Goal: Task Accomplishment & Management: Complete application form

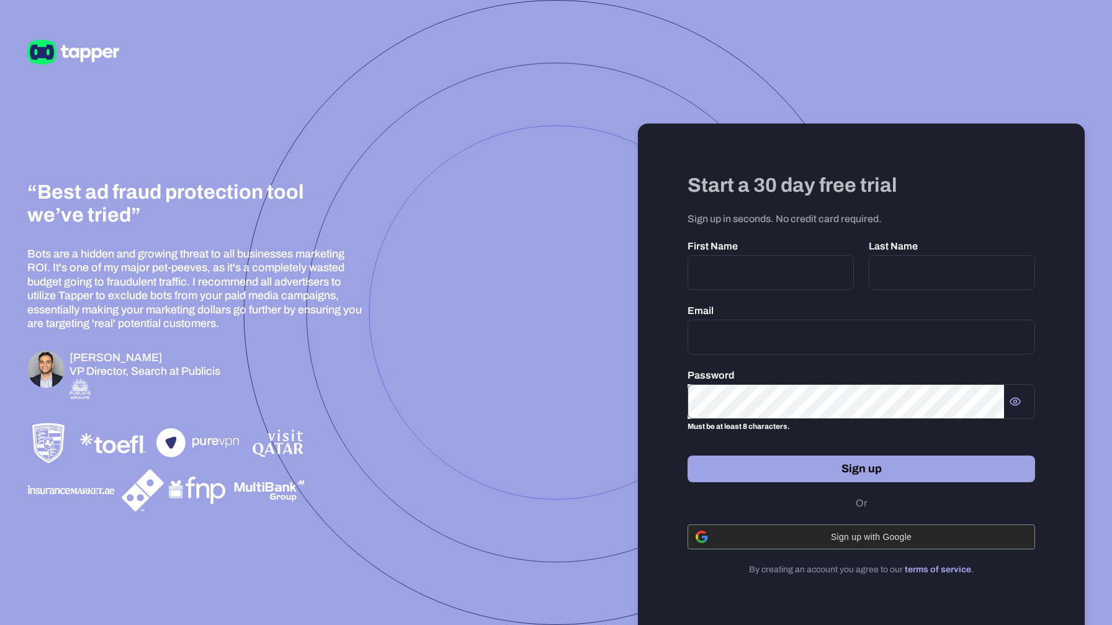
click at [868, 543] on div "Sign up with Google" at bounding box center [861, 537] width 331 height 24
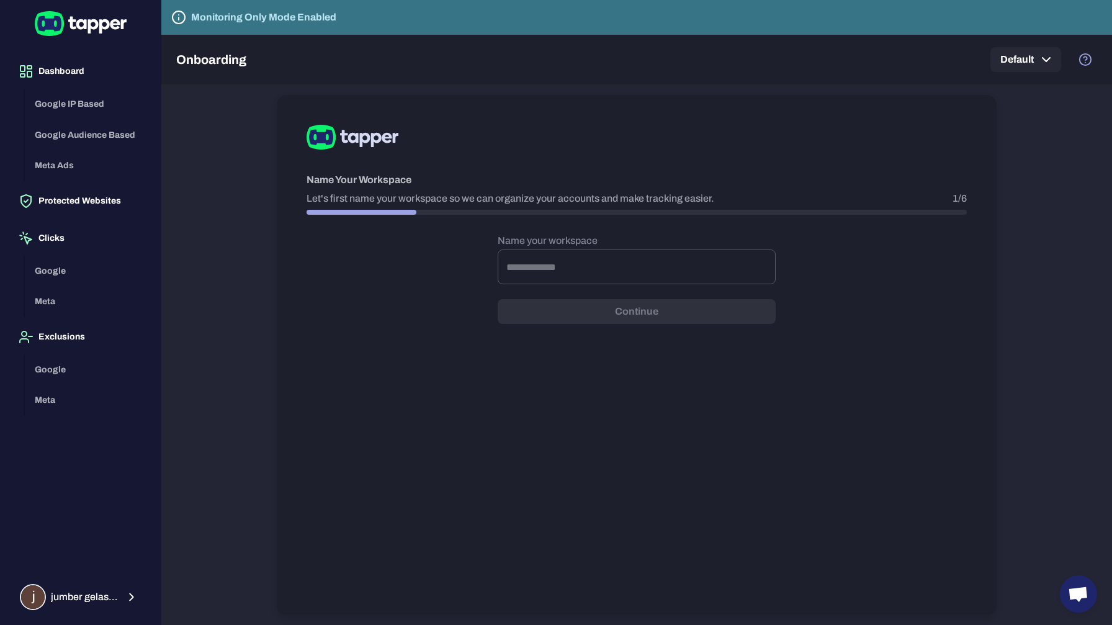
click at [94, 106] on div "Google IP Based Google Audience Based Meta Ads" at bounding box center [88, 135] width 126 height 92
click at [69, 74] on button "Dashboard" at bounding box center [80, 71] width 141 height 35
click at [86, 215] on button "Protected Websites" at bounding box center [80, 201] width 141 height 35
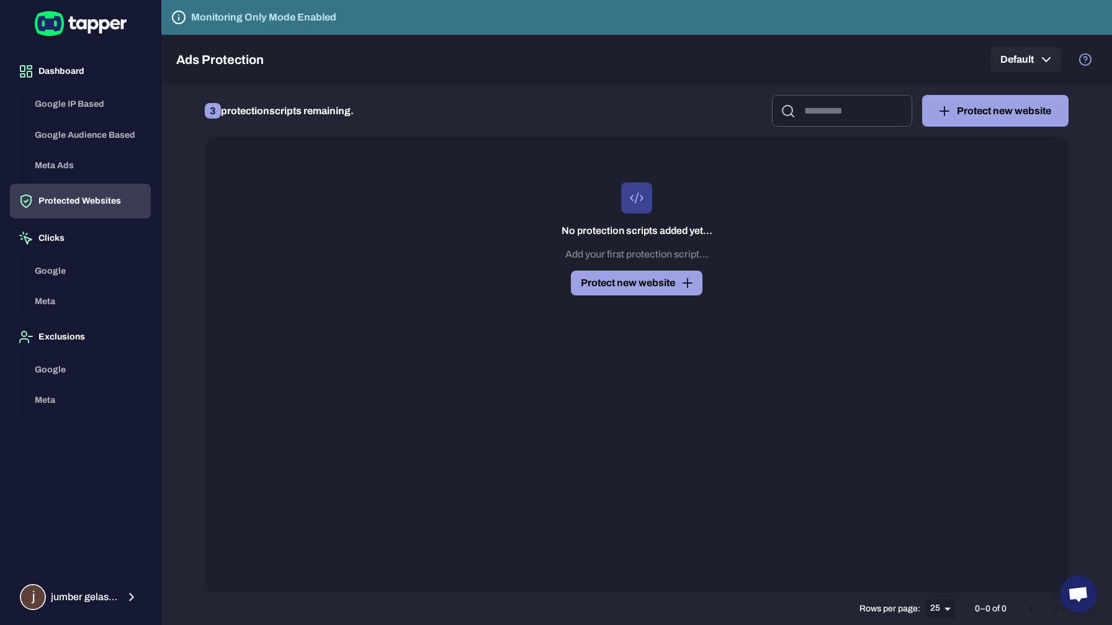
click at [612, 278] on button "Protect new website" at bounding box center [637, 283] width 132 height 25
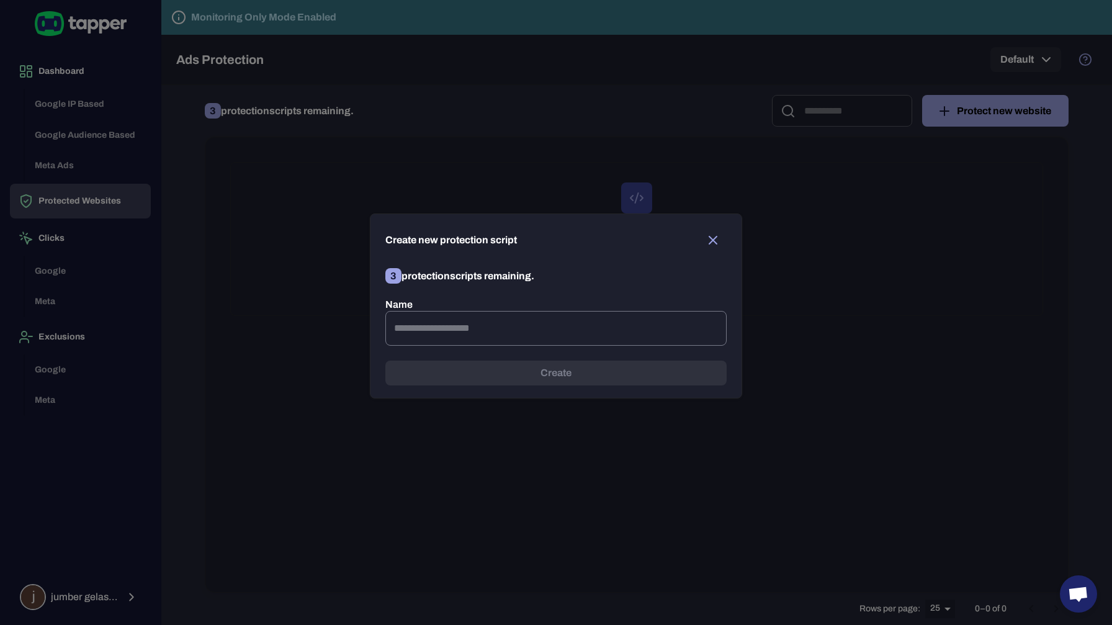
click at [475, 342] on input "text" at bounding box center [556, 328] width 341 height 35
click at [712, 230] on button "button" at bounding box center [713, 240] width 27 height 27
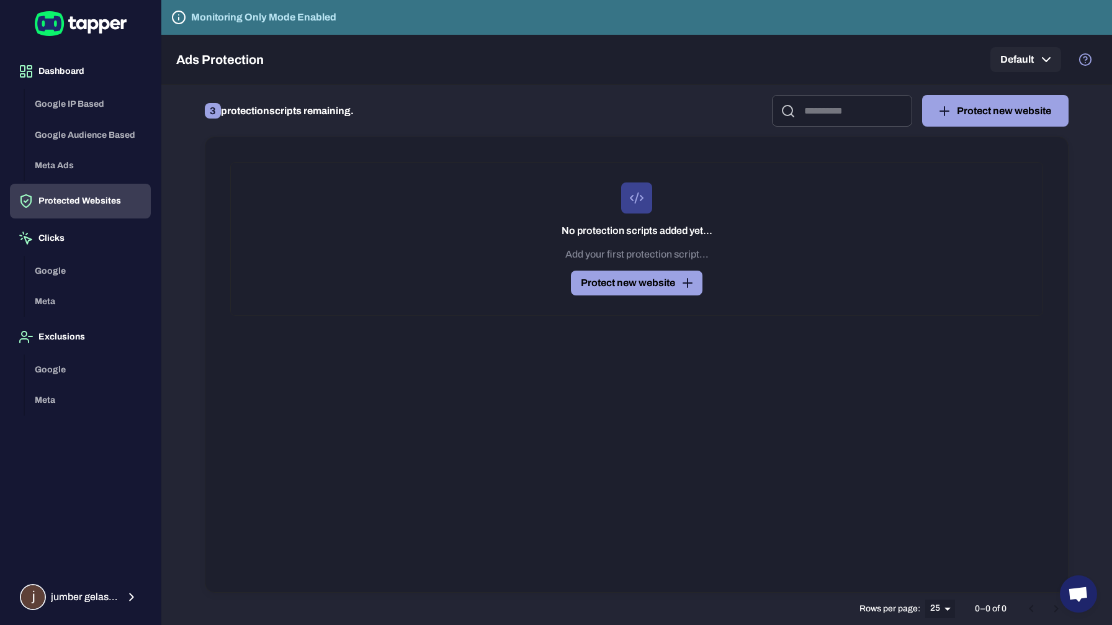
click at [63, 101] on div "Google IP Based Google Audience Based Meta Ads" at bounding box center [88, 135] width 126 height 92
click at [53, 70] on button "Dashboard" at bounding box center [80, 71] width 141 height 35
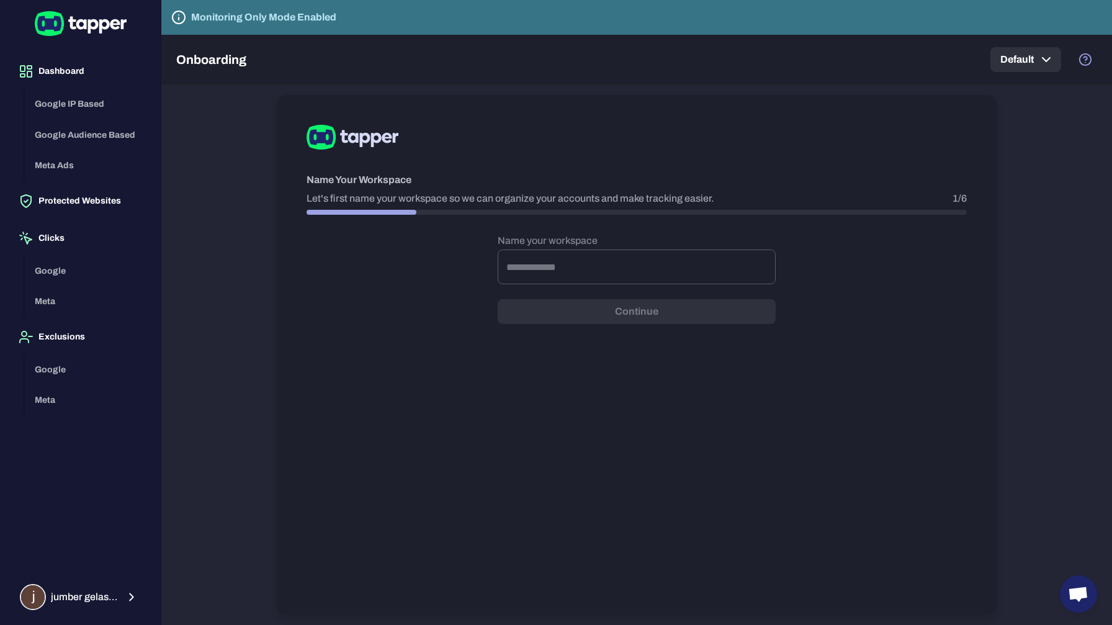
click at [1060, 69] on button "Default" at bounding box center [1026, 59] width 71 height 25
click at [1060, 69] on div at bounding box center [556, 312] width 1112 height 625
click at [1065, 611] on div "Name Your Workspace Let's first name your workspace so we can organize your acc…" at bounding box center [637, 355] width 894 height 540
click at [1073, 594] on span "Open chat" at bounding box center [1078, 595] width 20 height 17
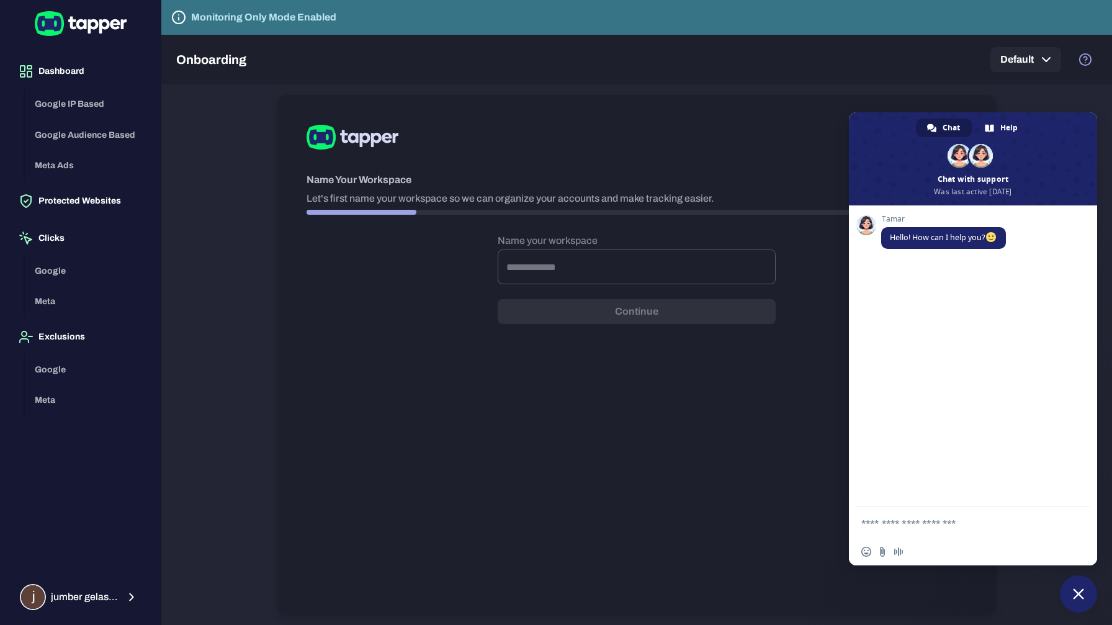
click at [1080, 581] on span "Close chat" at bounding box center [1078, 593] width 37 height 37
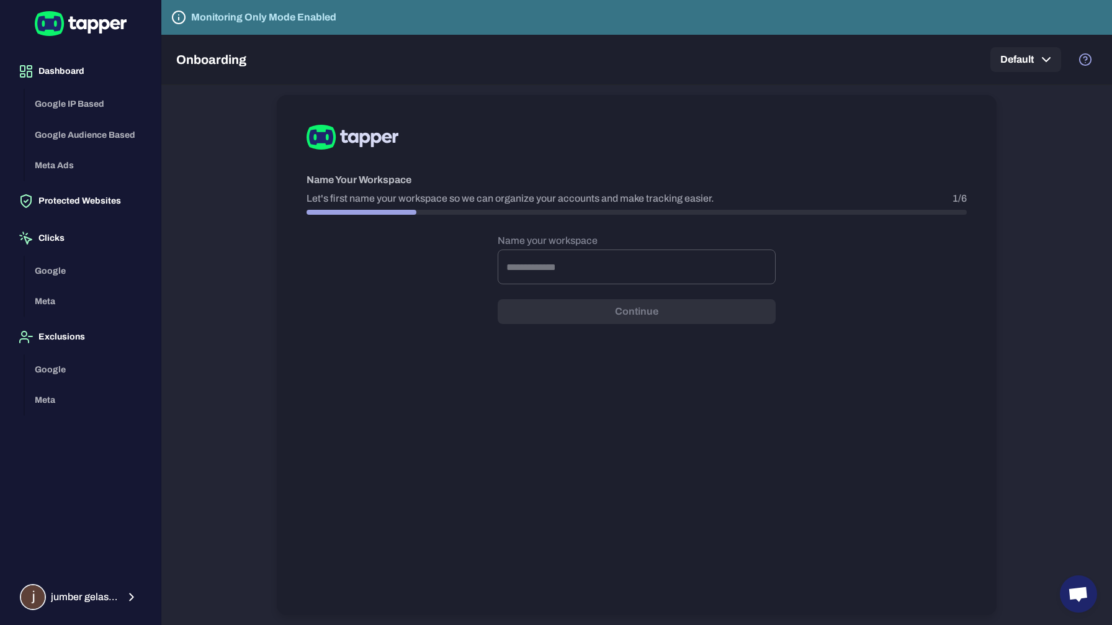
click at [1080, 581] on span "Open chat" at bounding box center [1078, 593] width 37 height 37
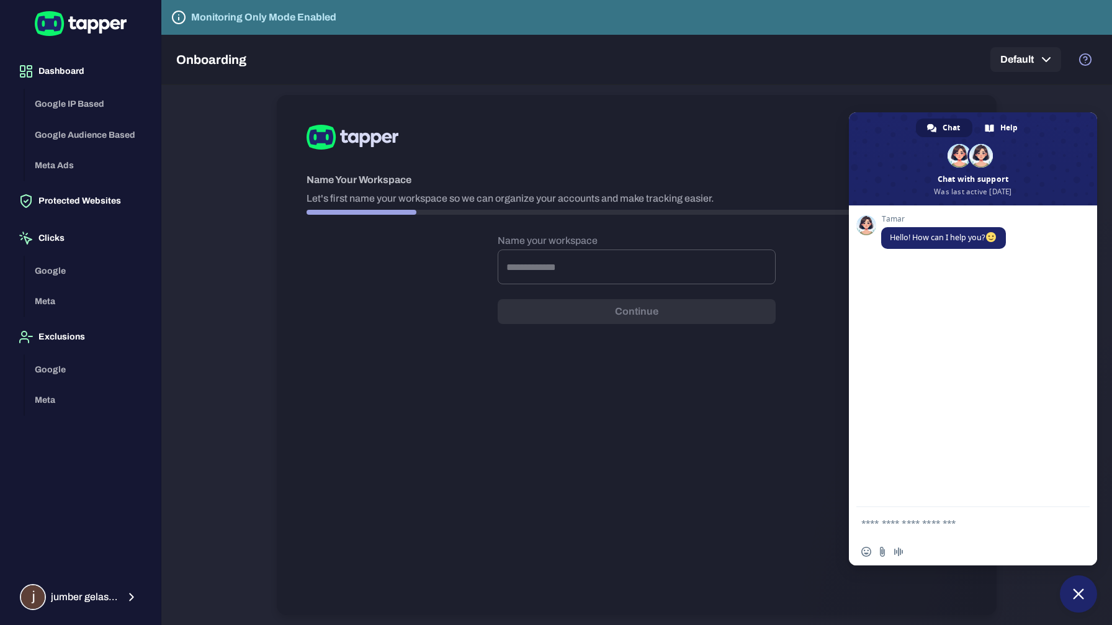
click at [783, 398] on div "Name Your Workspace Let's first name your workspace so we can organize your acc…" at bounding box center [637, 355] width 720 height 520
click at [1083, 595] on span "Close chat" at bounding box center [1078, 593] width 11 height 11
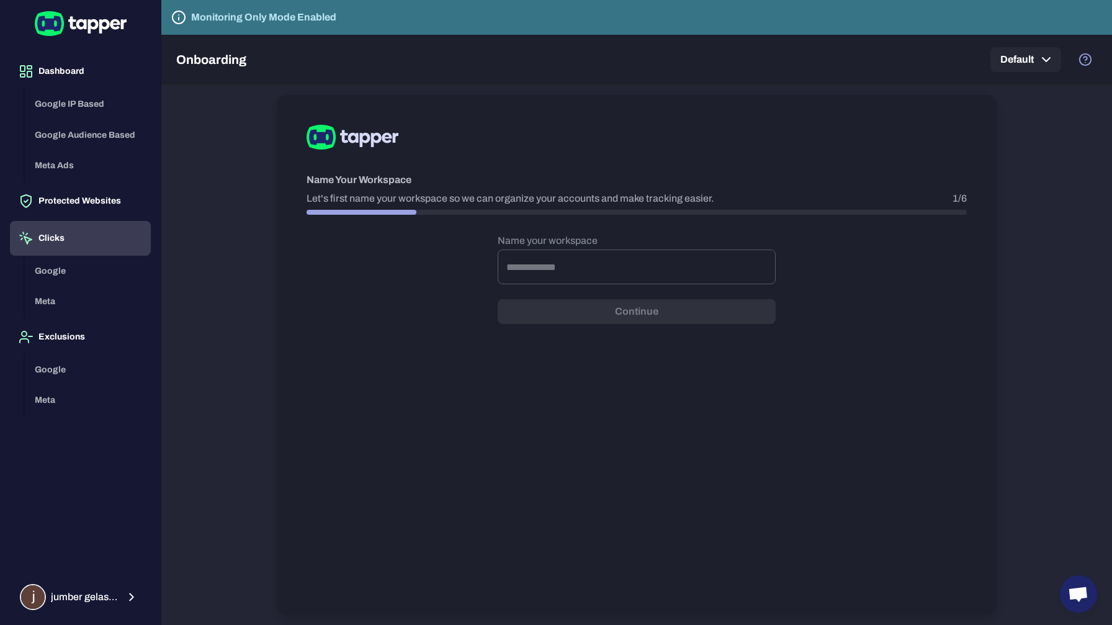
click at [57, 245] on button "Clicks" at bounding box center [80, 238] width 141 height 35
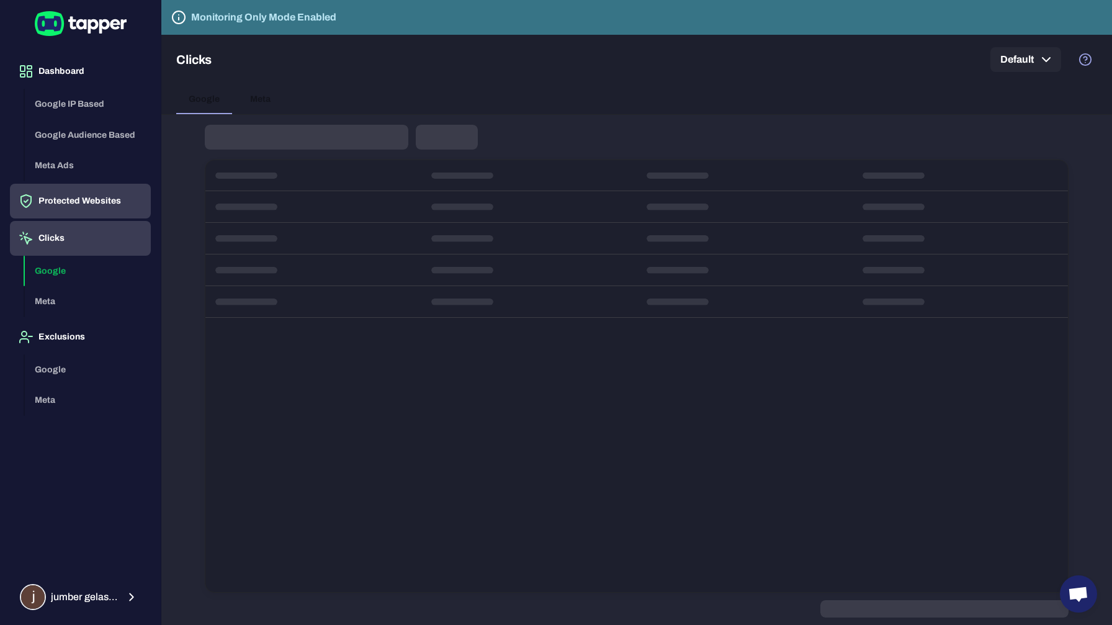
click at [74, 207] on button "Protected Websites" at bounding box center [80, 201] width 141 height 35
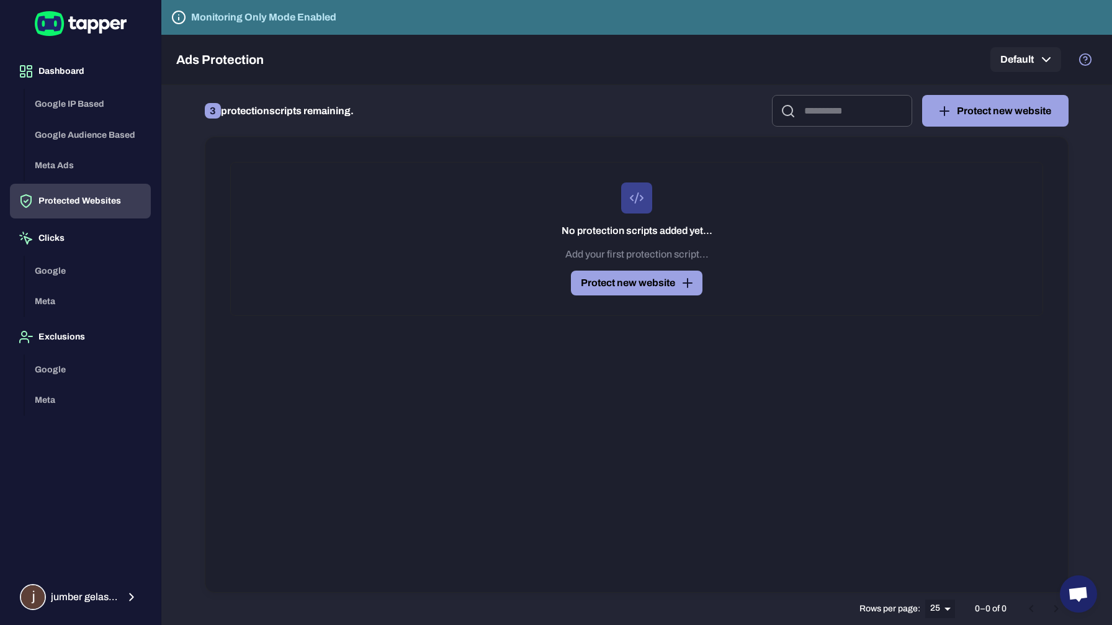
click at [50, 276] on div "Google Meta" at bounding box center [88, 286] width 126 height 61
click at [53, 241] on button "Clicks" at bounding box center [80, 238] width 141 height 35
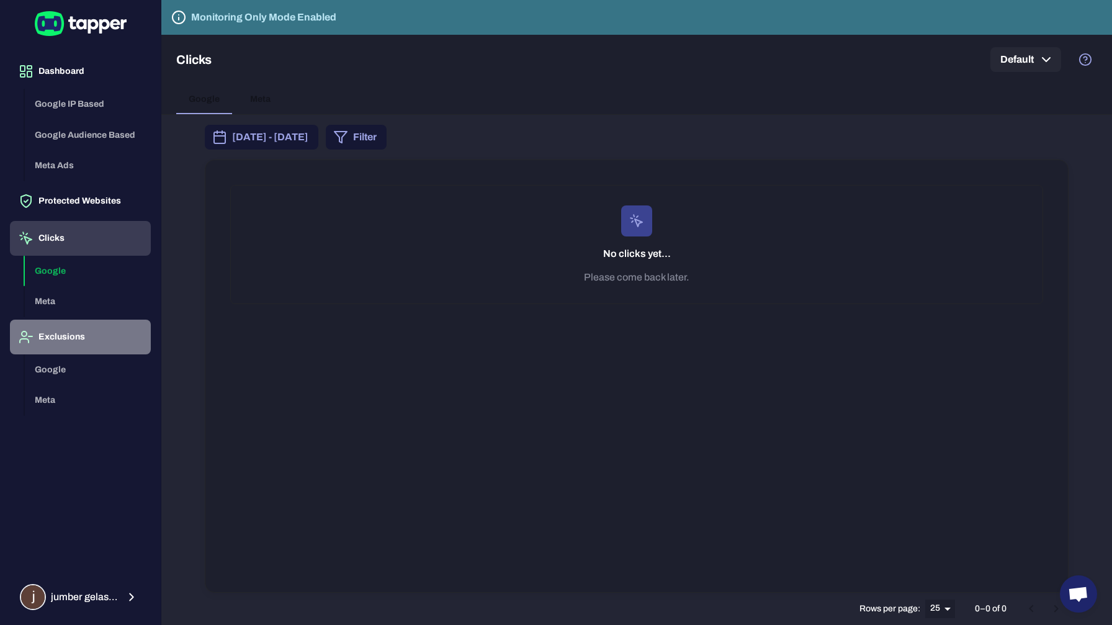
click at [64, 341] on button "Exclusions" at bounding box center [80, 337] width 141 height 35
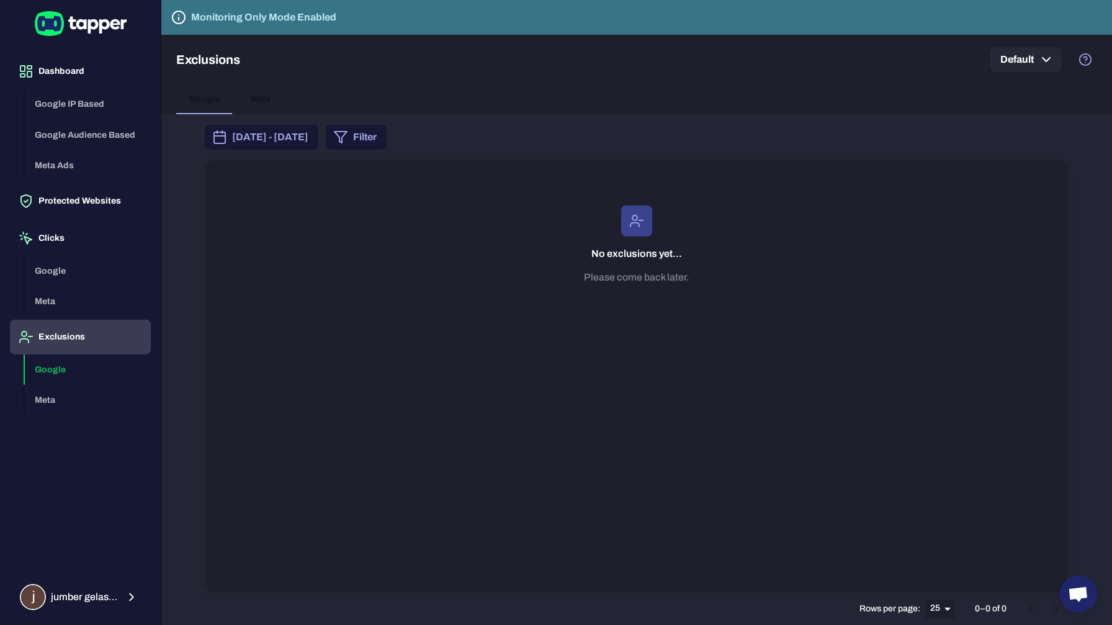
click at [267, 102] on div "Google Meta" at bounding box center [636, 99] width 921 height 30
click at [78, 81] on button "Dashboard" at bounding box center [80, 71] width 141 height 35
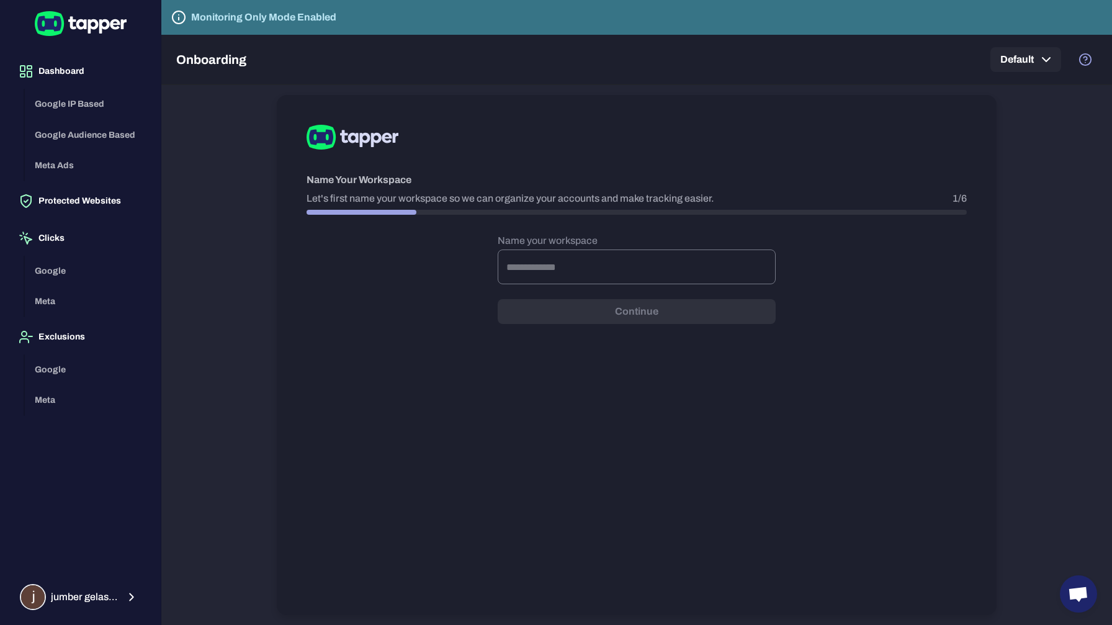
click at [556, 273] on input "text" at bounding box center [637, 267] width 278 height 35
type input "*****"
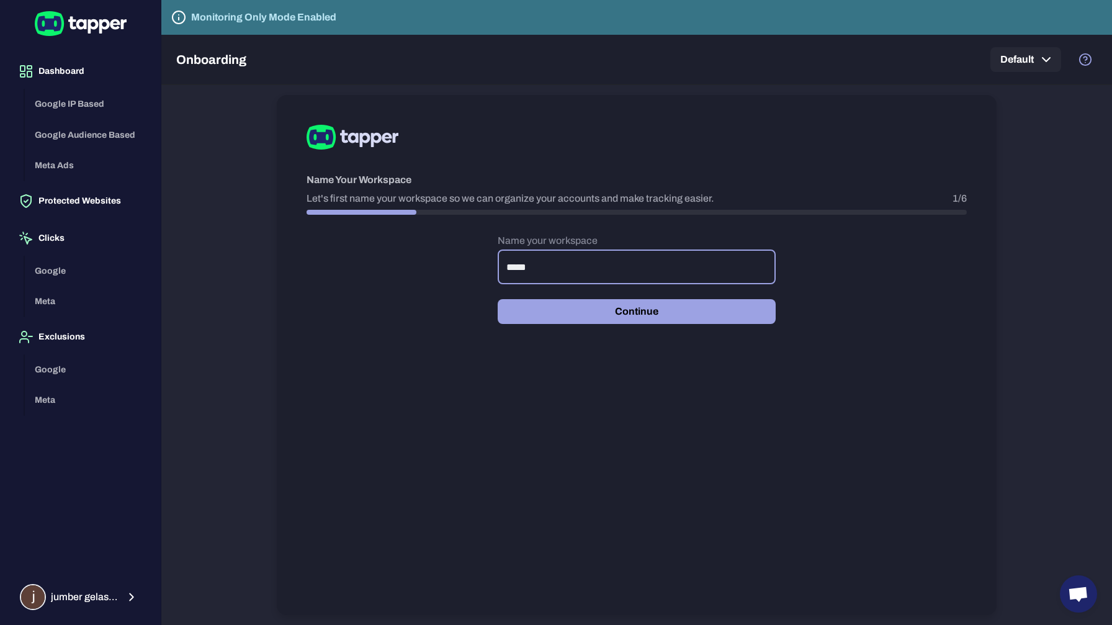
click at [639, 313] on button "Continue" at bounding box center [637, 311] width 278 height 25
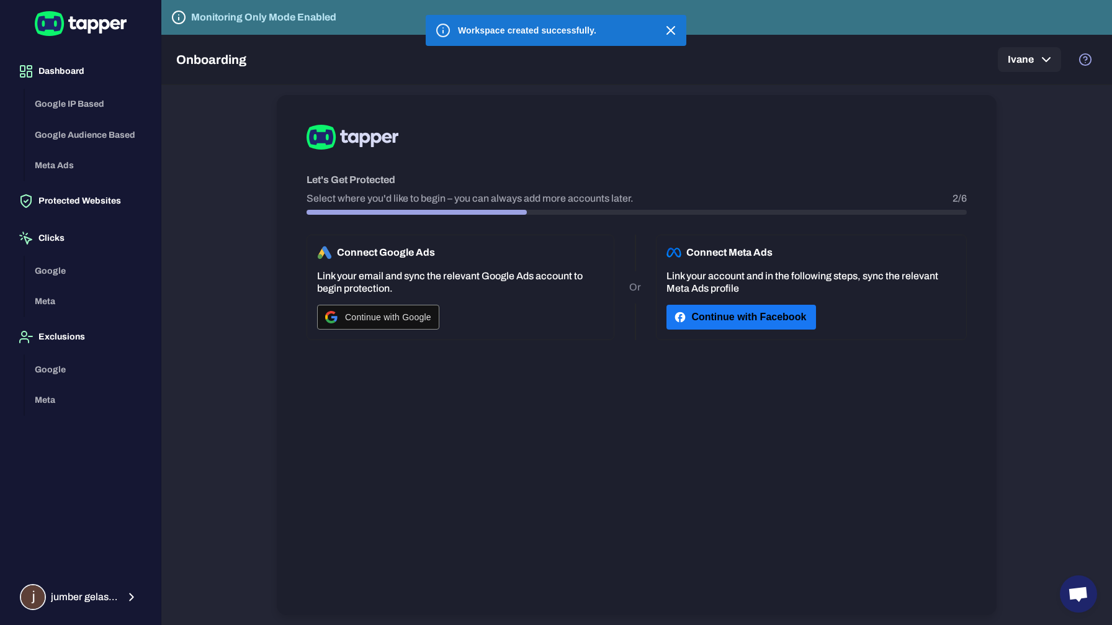
click at [669, 30] on icon "button" at bounding box center [671, 30] width 15 height 15
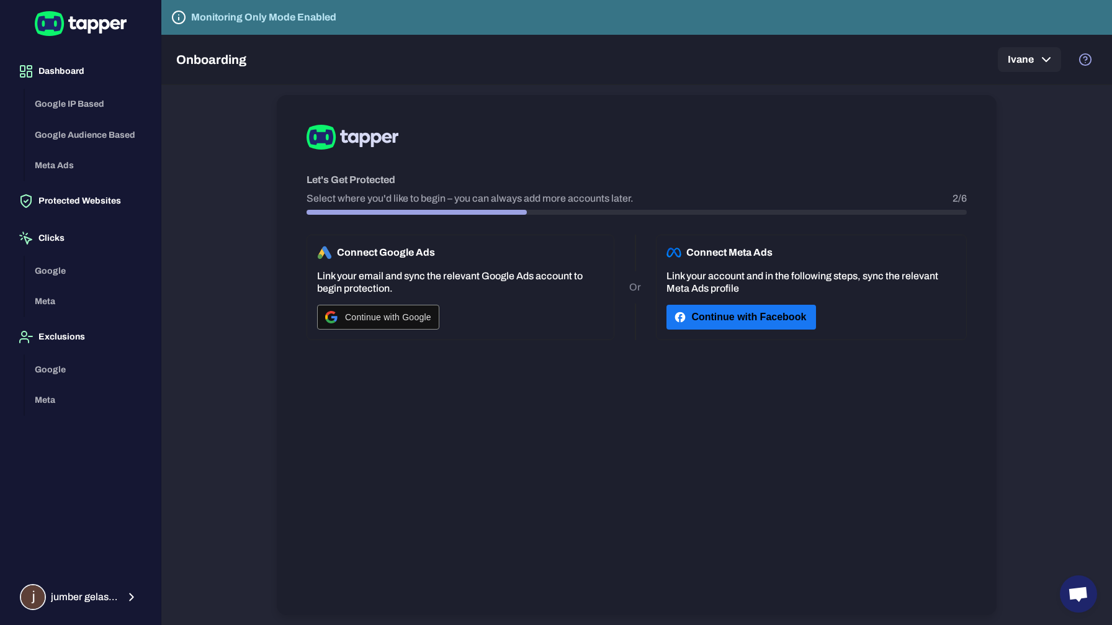
click at [453, 288] on p "Link your email and sync the relevant Google Ads account to begin protection." at bounding box center [460, 282] width 287 height 25
click at [426, 310] on div "Continue with Google" at bounding box center [378, 317] width 106 height 24
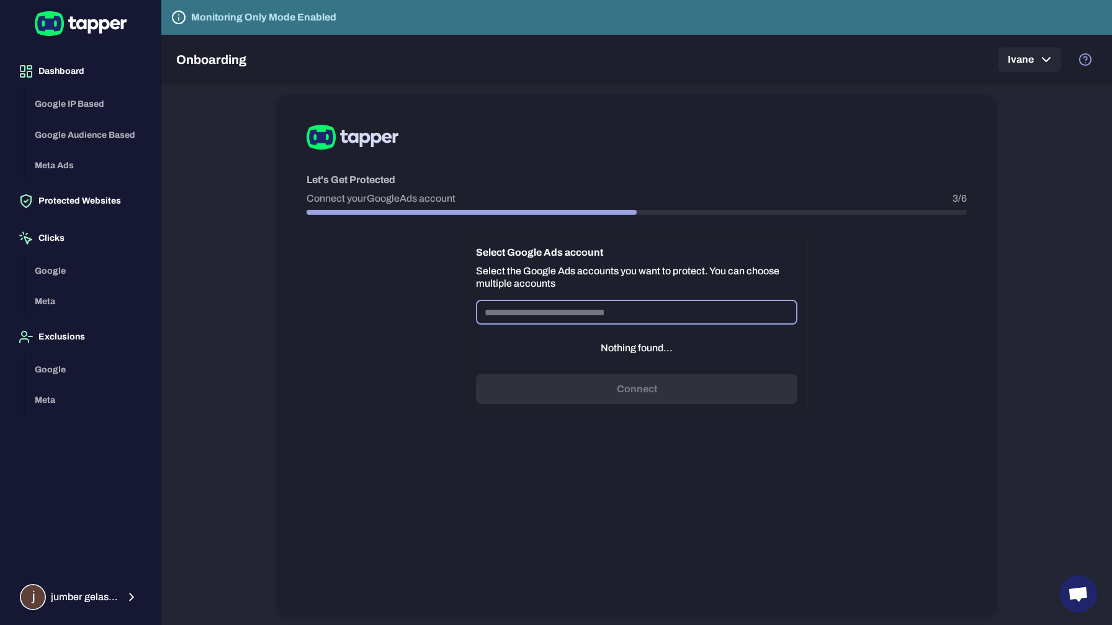
click at [602, 305] on input "text" at bounding box center [637, 312] width 322 height 25
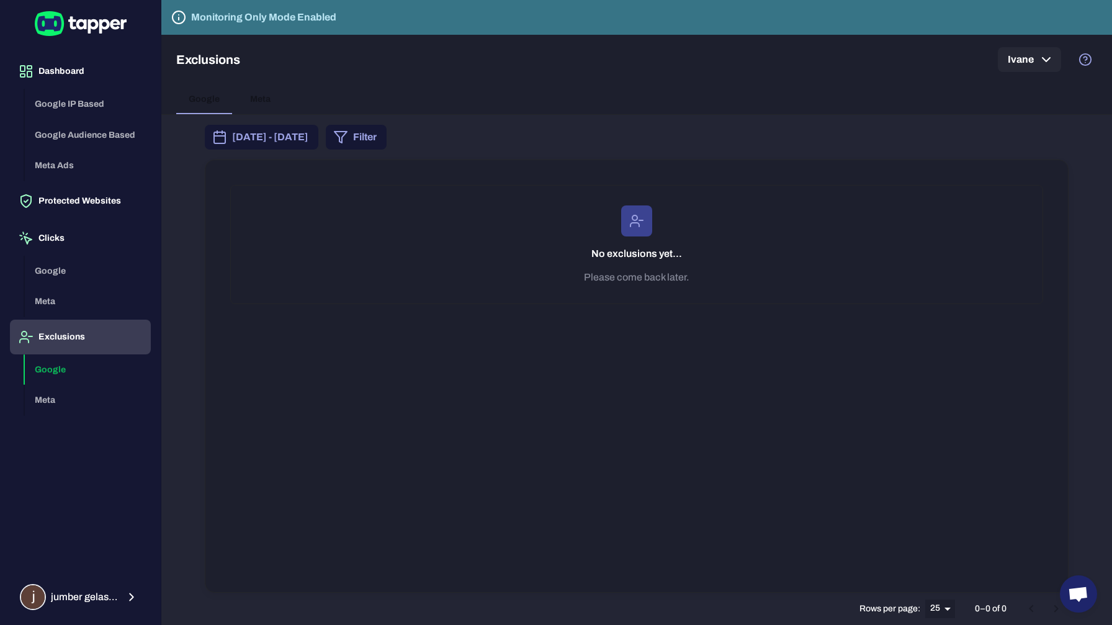
click at [94, 105] on div "Google IP Based Google Audience Based Meta Ads" at bounding box center [88, 135] width 126 height 92
click at [84, 79] on button "Dashboard" at bounding box center [80, 71] width 141 height 35
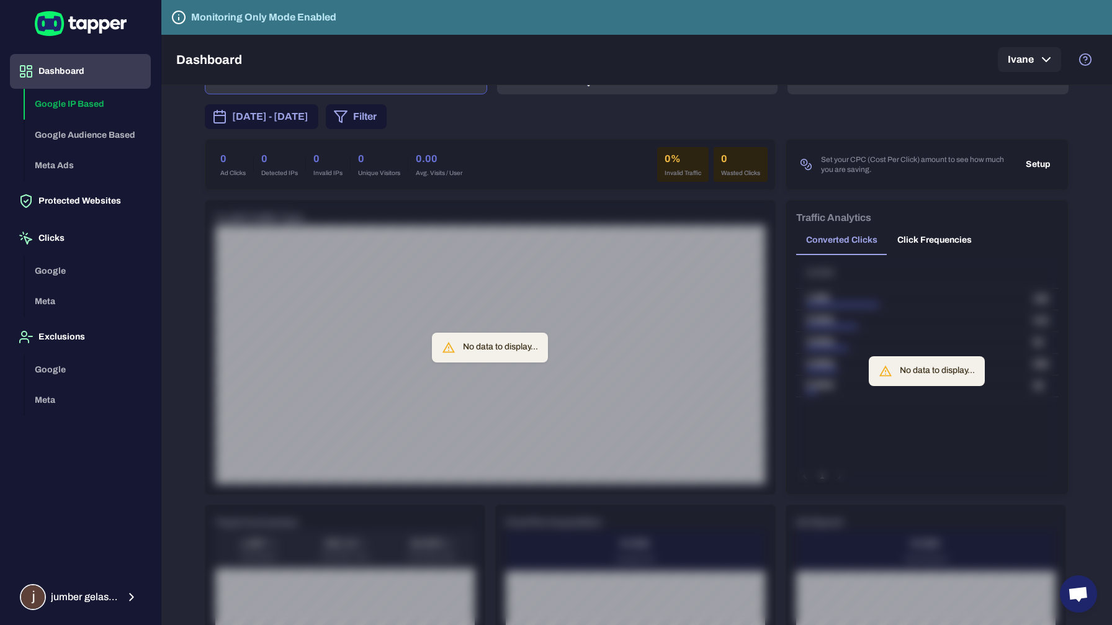
scroll to position [26, 0]
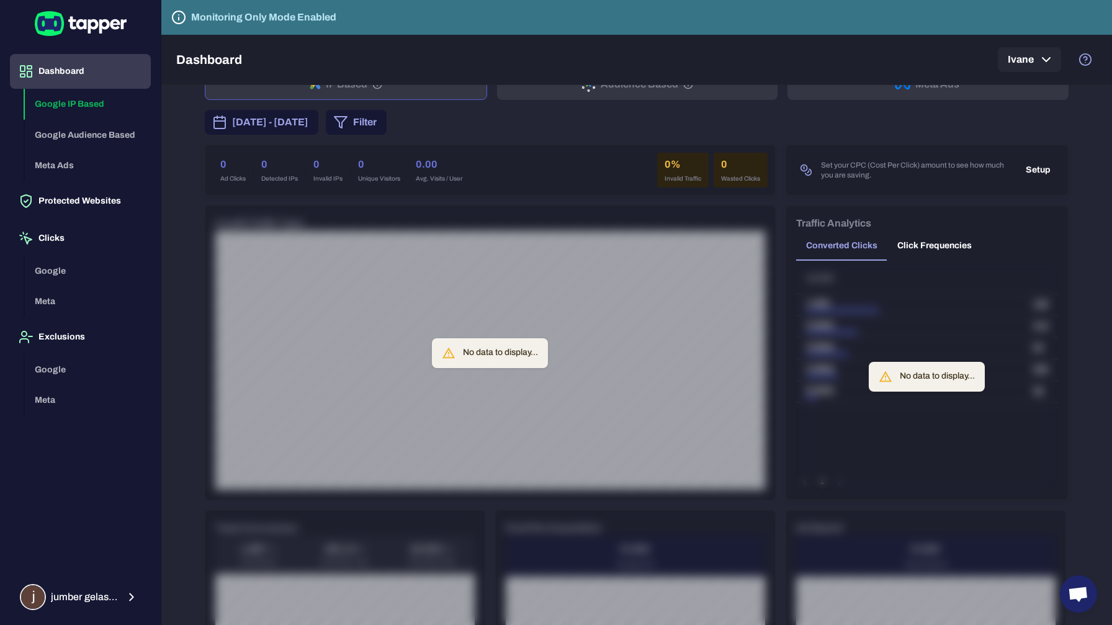
click at [554, 319] on div "No data to display..." at bounding box center [490, 352] width 571 height 295
click at [488, 357] on div "No data to display..." at bounding box center [500, 353] width 75 height 22
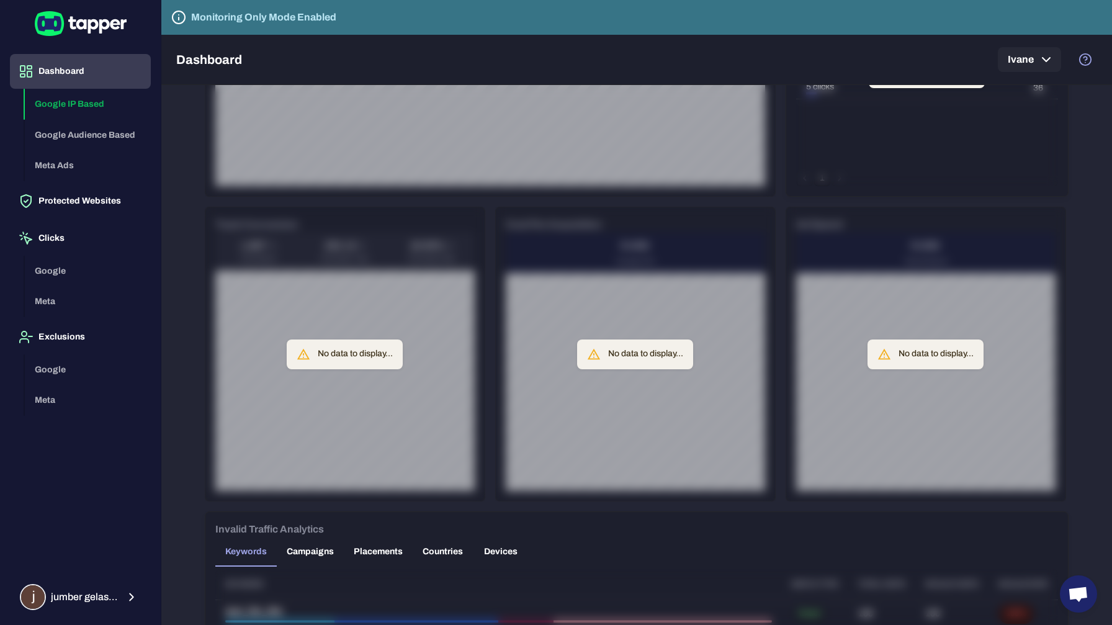
scroll to position [330, 0]
click at [359, 359] on div "No data to display..." at bounding box center [355, 354] width 75 height 22
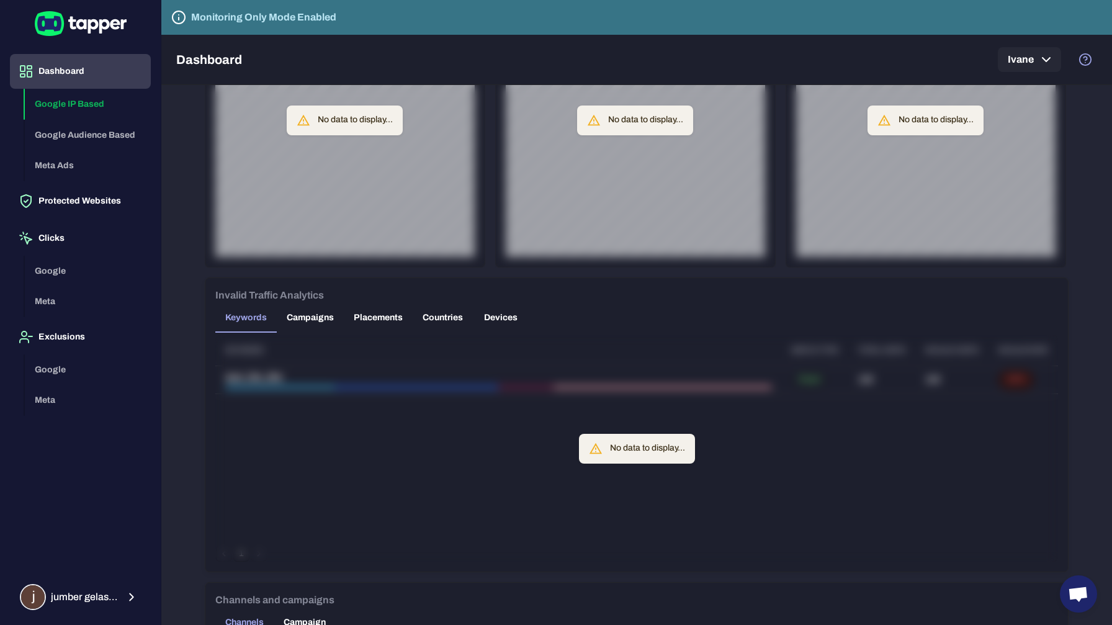
scroll to position [562, 0]
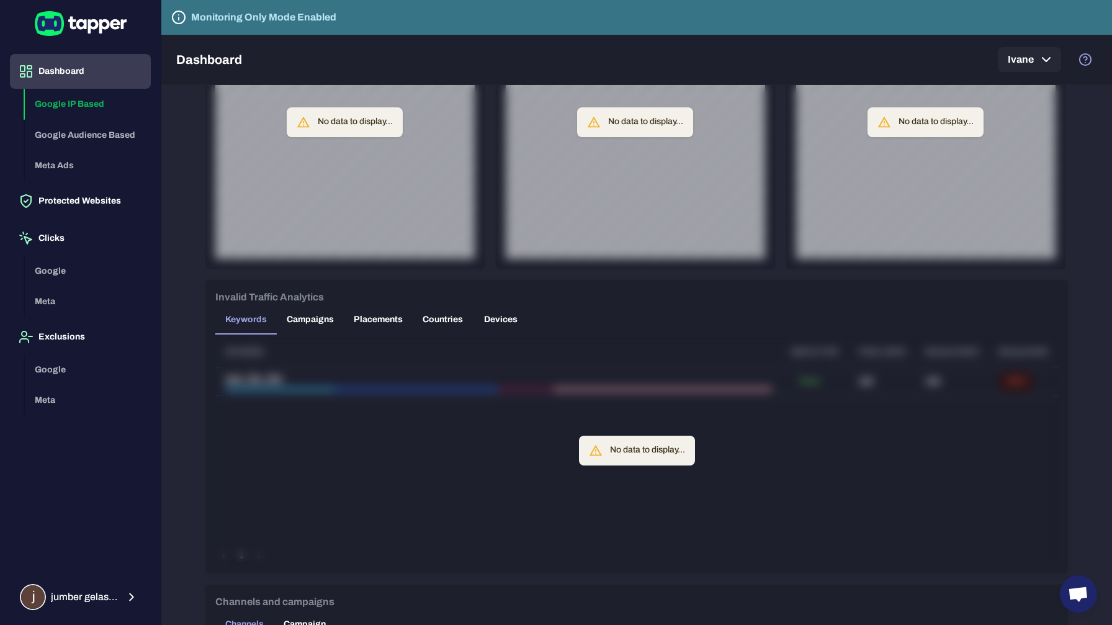
click at [635, 451] on div "No data to display..." at bounding box center [647, 451] width 75 height 22
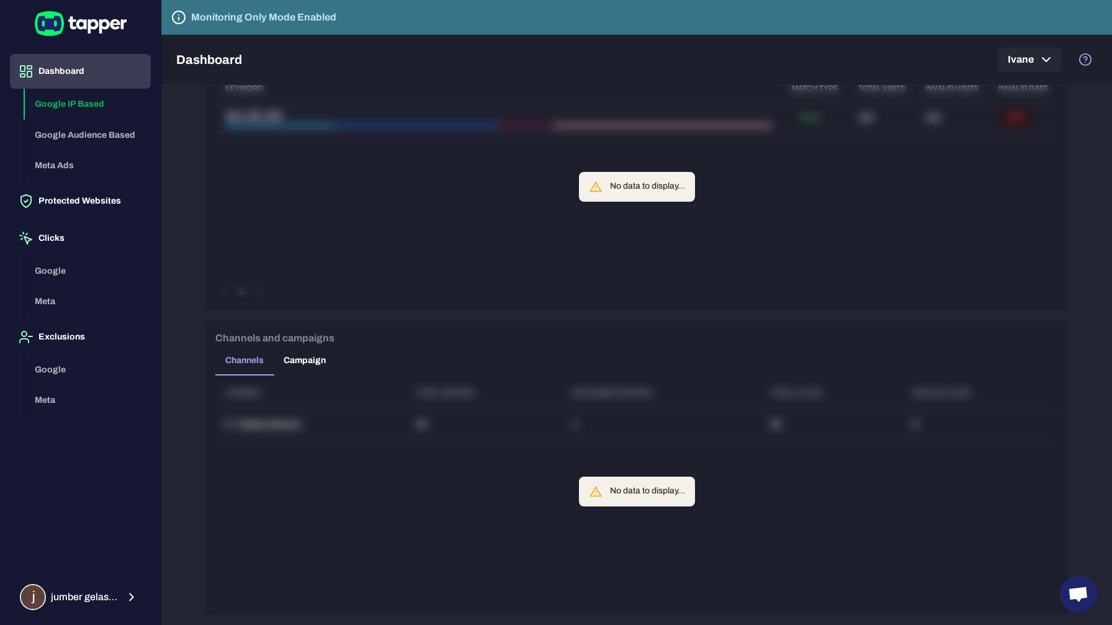
scroll to position [825, 0]
click at [77, 78] on button "Dashboard" at bounding box center [80, 71] width 141 height 35
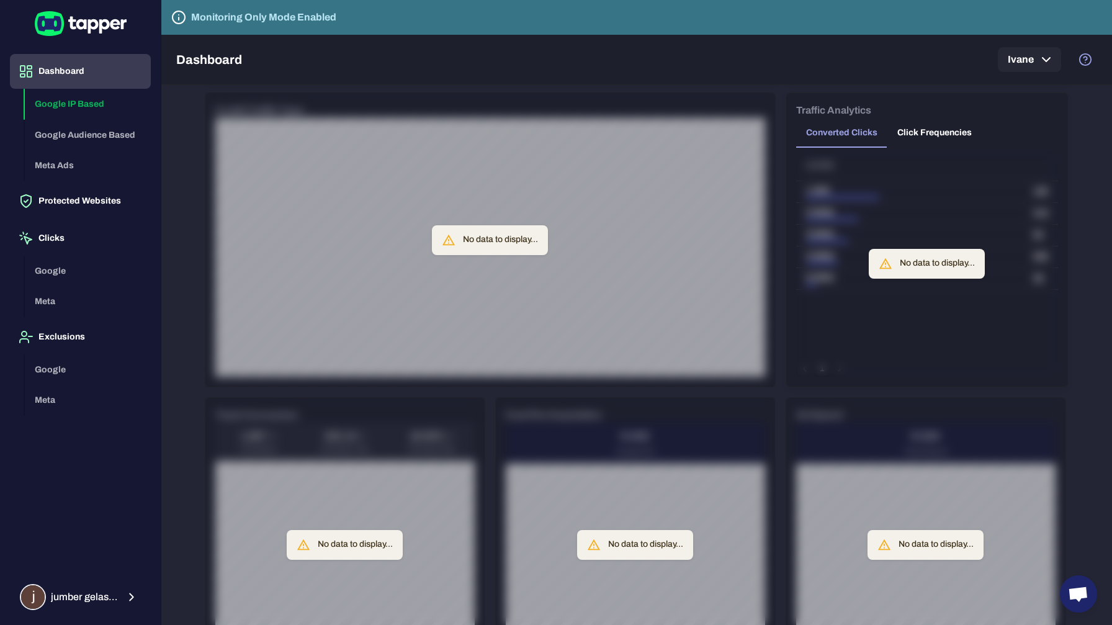
scroll to position [0, 0]
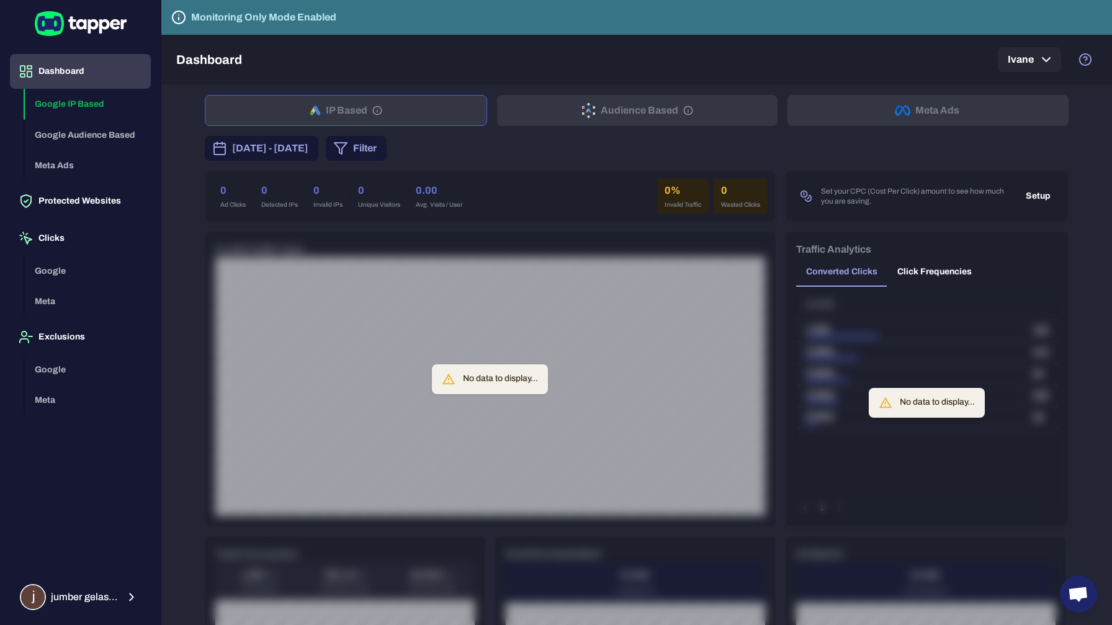
click at [625, 108] on div "IP Based Audience Based Meta Ads" at bounding box center [637, 110] width 864 height 31
click at [1058, 60] on button "Ivane" at bounding box center [1029, 59] width 63 height 25
click at [1051, 64] on div at bounding box center [556, 312] width 1112 height 625
click at [52, 199] on button "Protected Websites" at bounding box center [80, 201] width 141 height 35
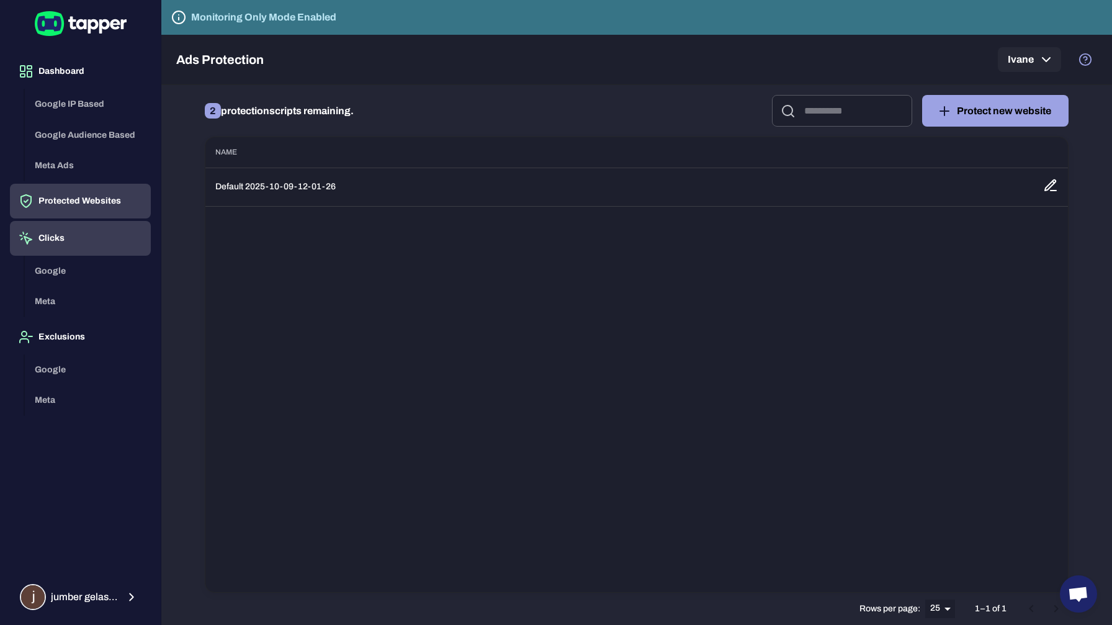
click at [53, 242] on button "Clicks" at bounding box center [80, 238] width 141 height 35
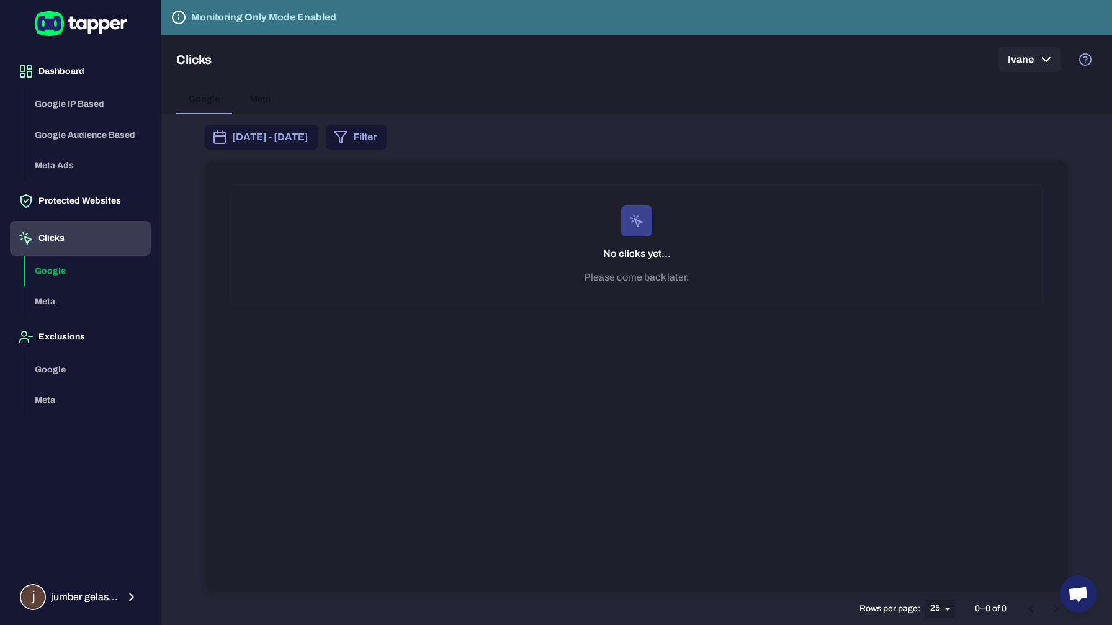
click at [64, 307] on div "Google Meta" at bounding box center [88, 286] width 126 height 61
click at [67, 335] on button "Exclusions" at bounding box center [80, 337] width 141 height 35
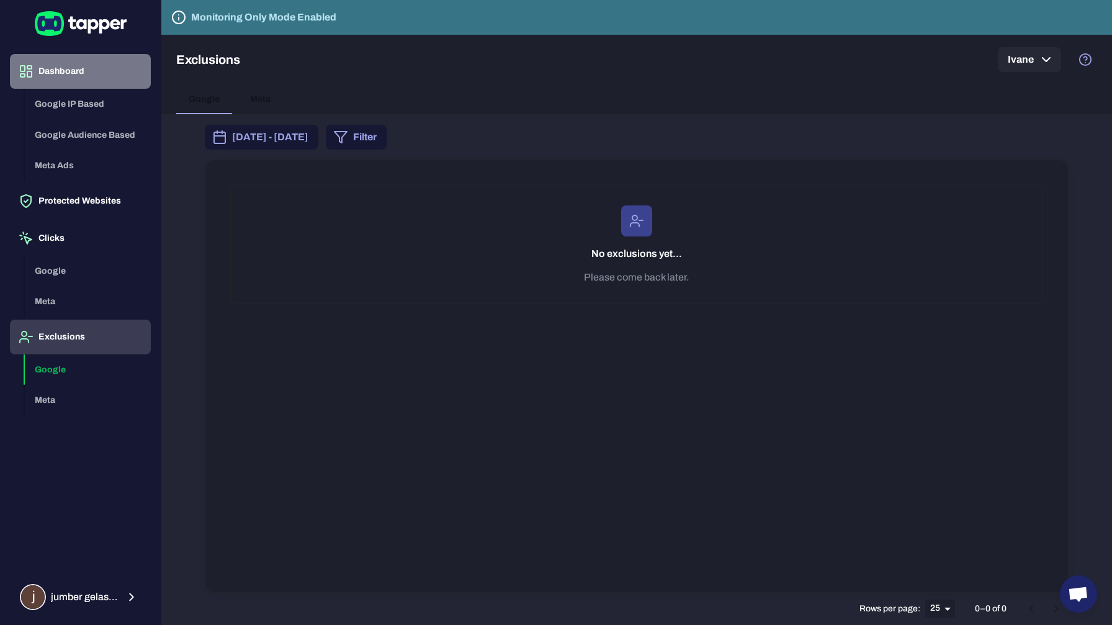
click at [58, 71] on button "Dashboard" at bounding box center [80, 71] width 141 height 35
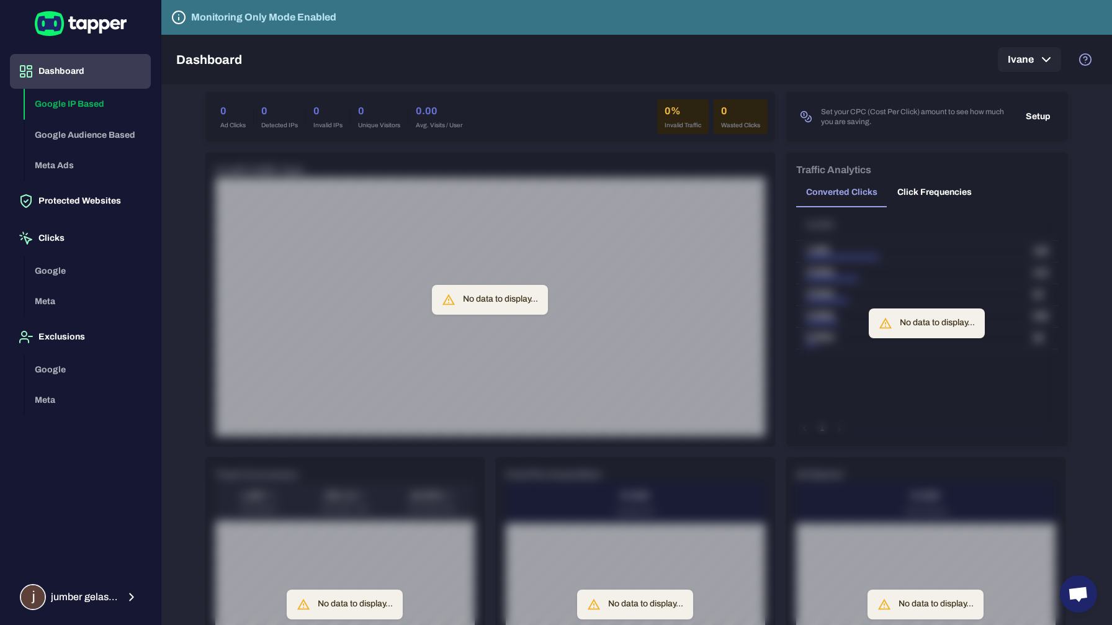
scroll to position [83, 0]
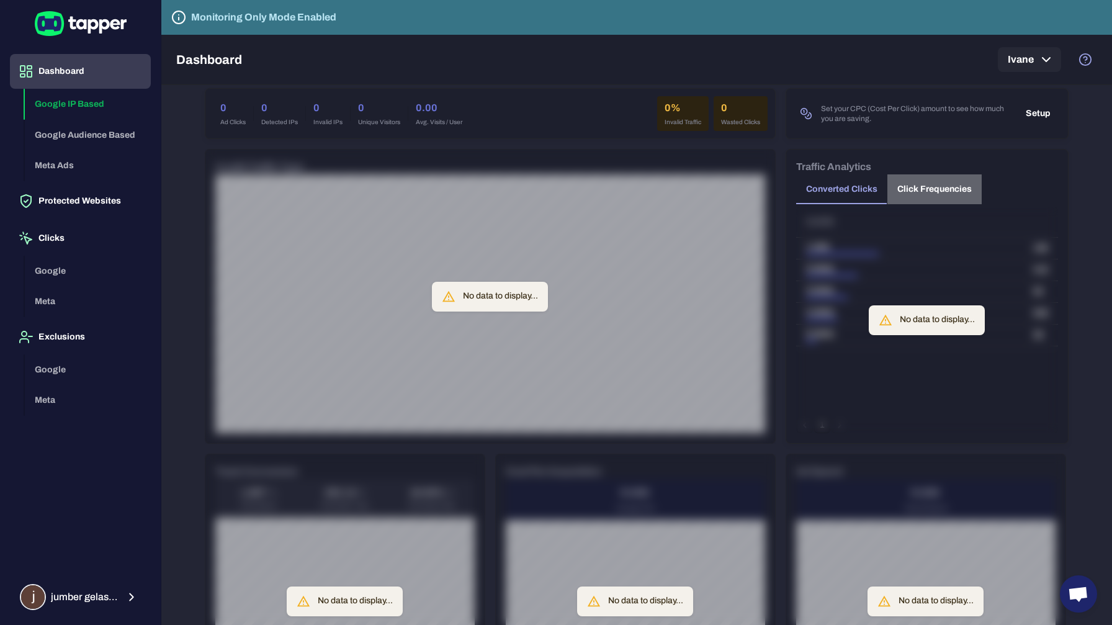
click at [948, 187] on button "Click Frequencies" at bounding box center [935, 189] width 94 height 30
click at [859, 189] on button "Converted Clicks" at bounding box center [841, 189] width 91 height 30
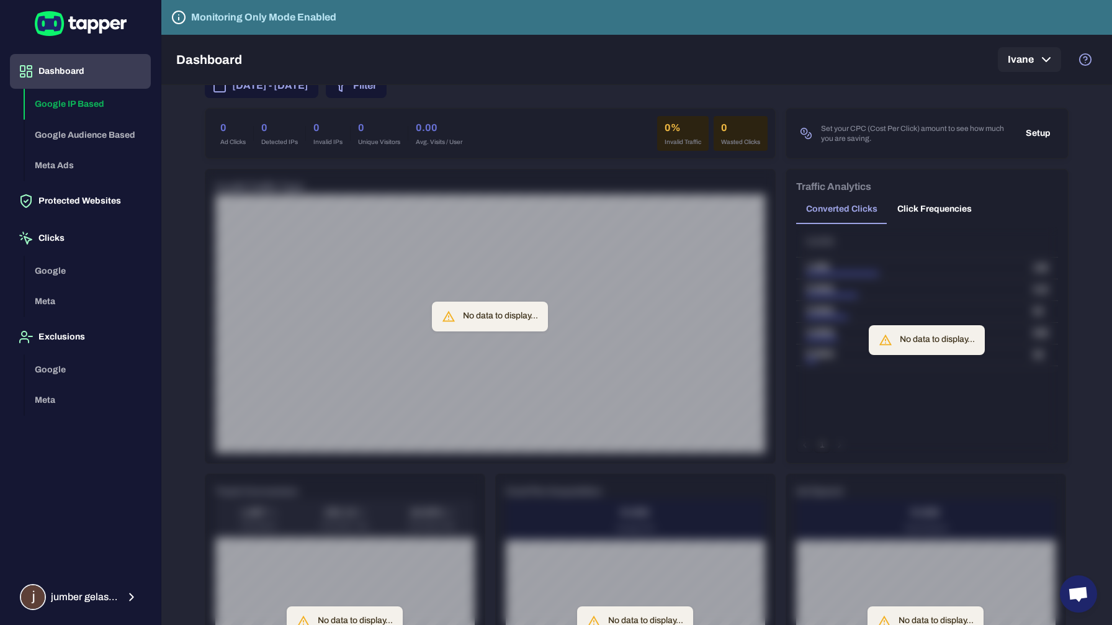
scroll to position [0, 0]
